Goal: Navigation & Orientation: Find specific page/section

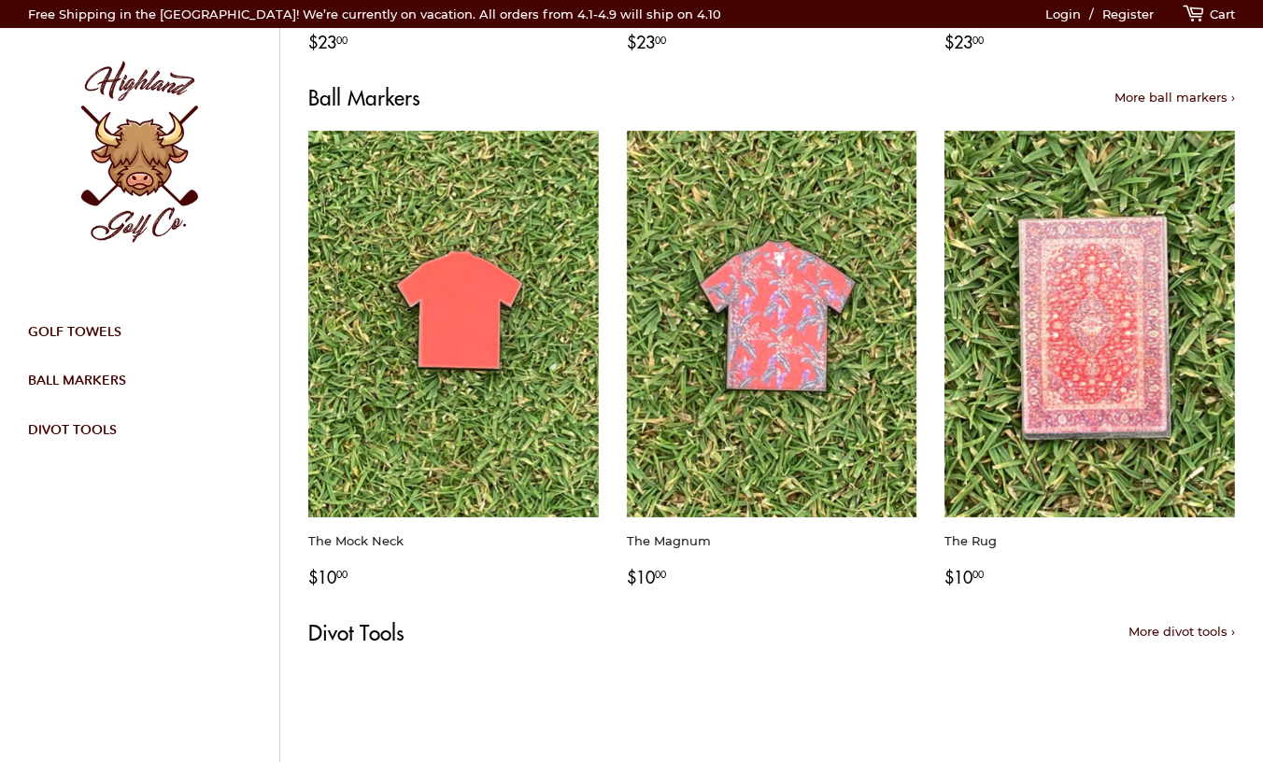
scroll to position [1074, 0]
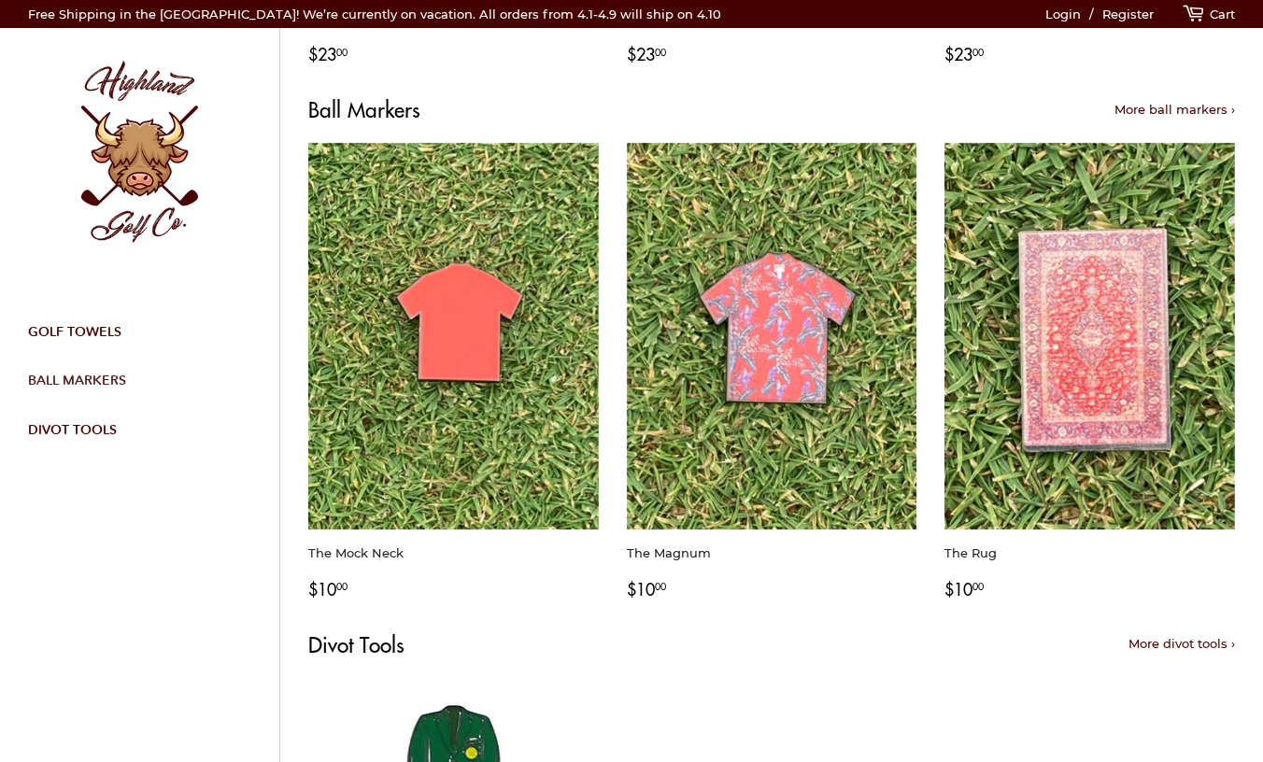
click at [59, 374] on link "Ball Markers" at bounding box center [132, 380] width 237 height 49
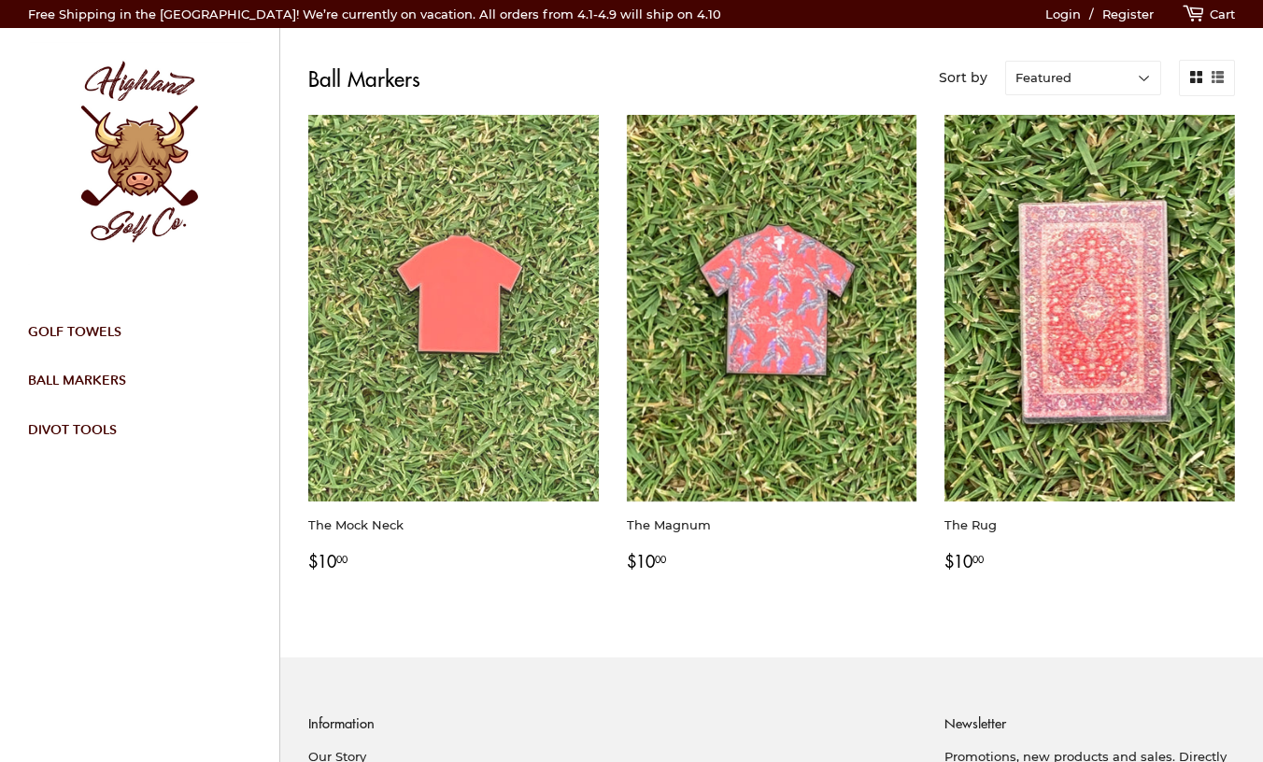
scroll to position [299, 0]
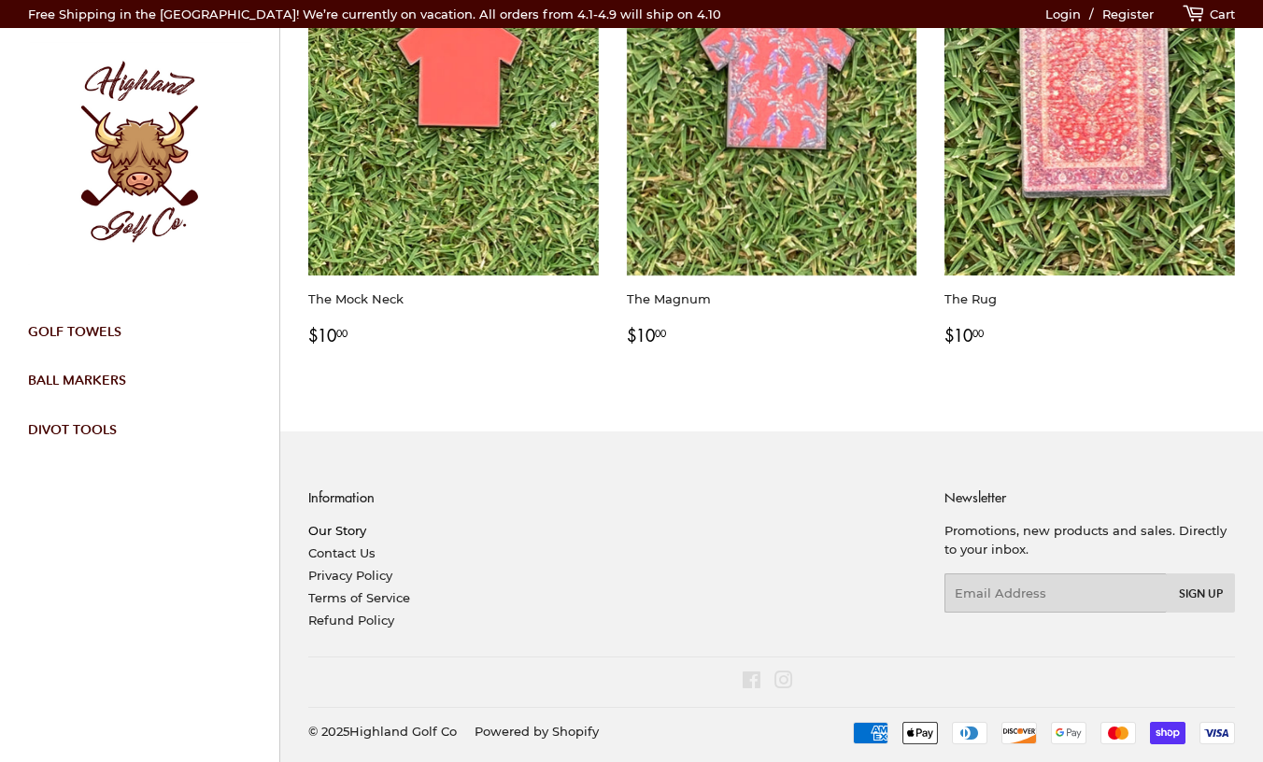
click at [342, 528] on link "Our Story" at bounding box center [337, 530] width 58 height 15
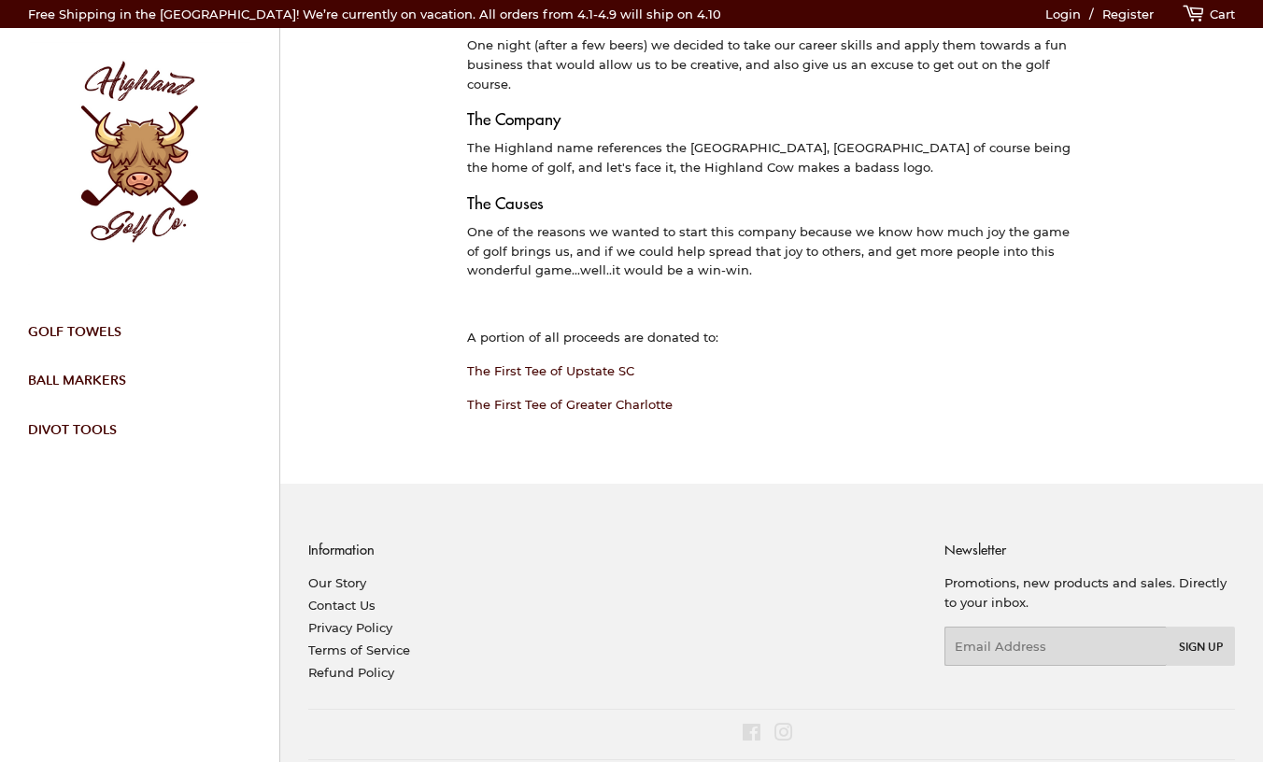
scroll to position [291, 0]
